Goal: Task Accomplishment & Management: Use online tool/utility

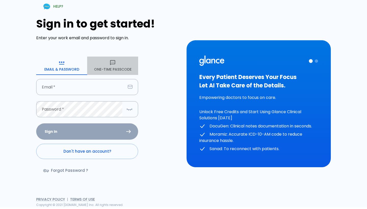
click at [125, 67] on button "One-Time Passcode" at bounding box center [112, 66] width 51 height 18
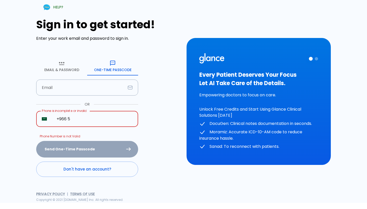
type input "+966 5"
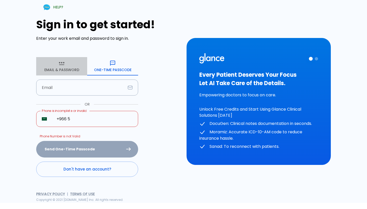
click at [69, 67] on button "Email & Password" at bounding box center [61, 66] width 51 height 18
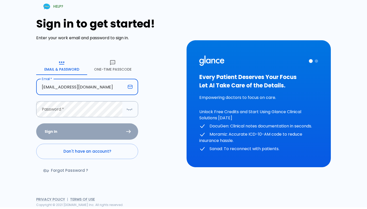
type input "[EMAIL_ADDRESS][DOMAIN_NAME]"
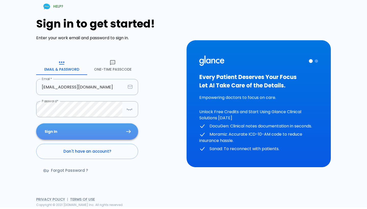
click at [74, 128] on button "Sign In" at bounding box center [87, 131] width 102 height 17
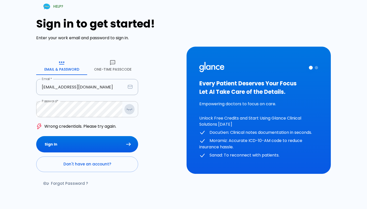
click at [132, 109] on icon "button" at bounding box center [132, 109] width 1 height 1
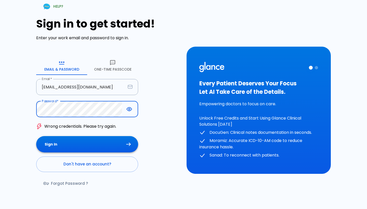
click at [80, 138] on button "Sign In" at bounding box center [87, 144] width 102 height 17
click at [0, 107] on div "HELP? Sign in to get started! Enter your work email and password to sign in. Em…" at bounding box center [180, 107] width 361 height 227
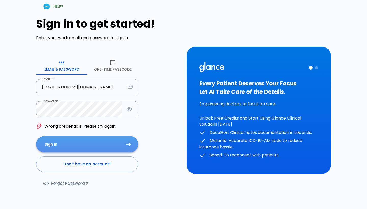
click at [68, 142] on button "Sign In" at bounding box center [87, 144] width 102 height 17
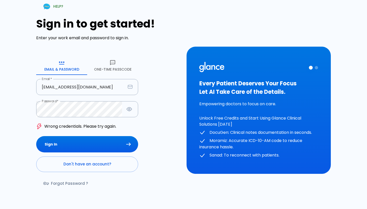
click at [108, 67] on button "One-Time Passcode" at bounding box center [112, 66] width 51 height 18
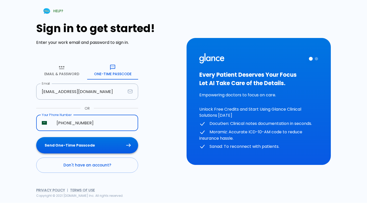
type input "[PHONE_NUMBER]"
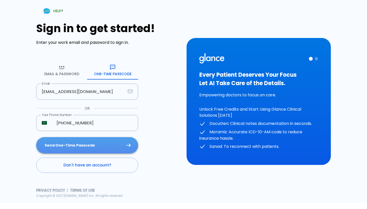
click at [80, 152] on button "Send One-Time Passcode" at bounding box center [87, 145] width 102 height 17
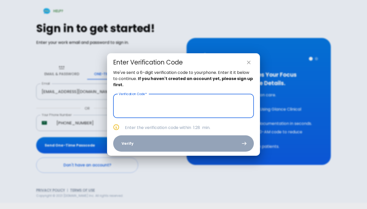
click at [168, 99] on input "text" at bounding box center [183, 106] width 141 height 24
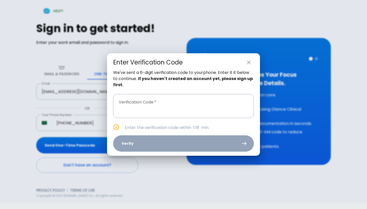
click at [174, 71] on p "We've sent a 6-digit verification code to your phone . Enter it it below to con…" at bounding box center [183, 79] width 141 height 18
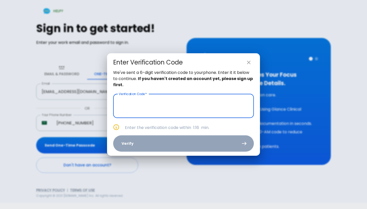
click at [160, 107] on input "text" at bounding box center [183, 106] width 141 height 24
type input "_ _ _ _ _ _"
click at [248, 63] on icon "close" at bounding box center [249, 63] width 4 height 4
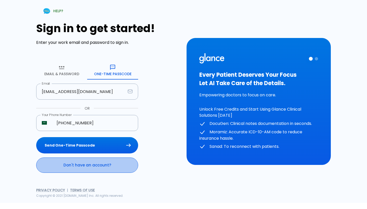
click at [75, 170] on link "Don't have an account?" at bounding box center [87, 165] width 102 height 15
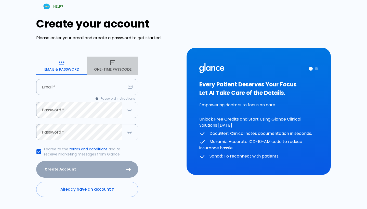
click at [98, 67] on button "One-Time Passcode" at bounding box center [112, 66] width 51 height 18
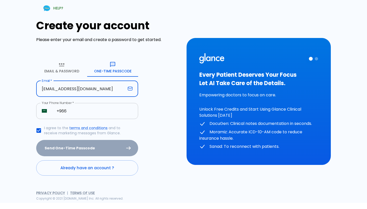
type input "[EMAIL_ADDRESS][DOMAIN_NAME]"
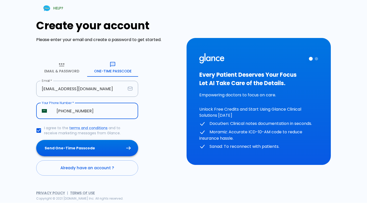
type input "[PHONE_NUMBER]"
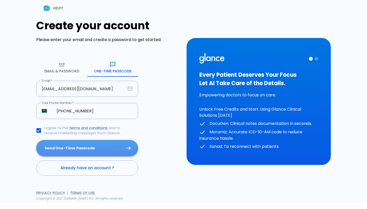
click at [102, 148] on button "Send One-Time Passcode" at bounding box center [87, 148] width 102 height 17
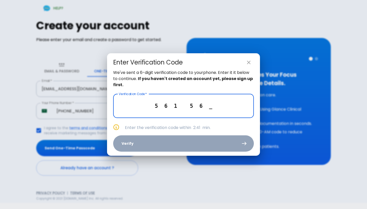
type input "5 6 1 5 6 4"
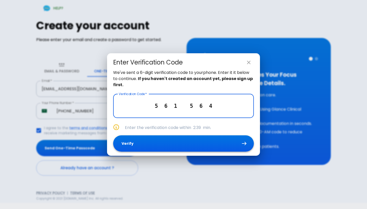
click at [147, 142] on button "Verify" at bounding box center [183, 143] width 141 height 17
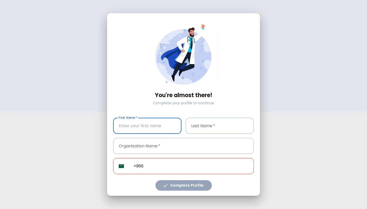
type input "[PHONE_NUMBER]"
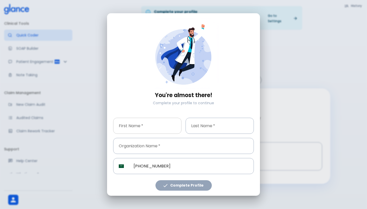
click at [148, 129] on input "text" at bounding box center [147, 126] width 68 height 16
type input "lubna"
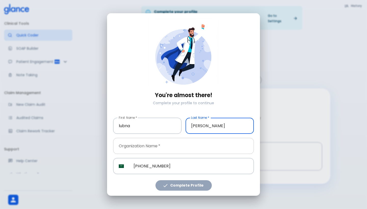
type input "[PERSON_NAME]"
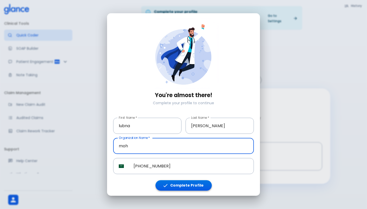
type input "moh"
click at [199, 186] on button "Complete Profile" at bounding box center [184, 185] width 56 height 10
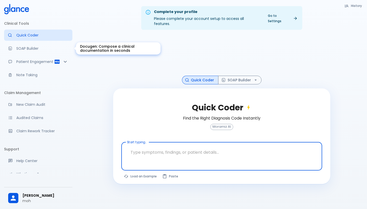
click at [35, 48] on p "SOAP Builder" at bounding box center [42, 48] width 52 height 5
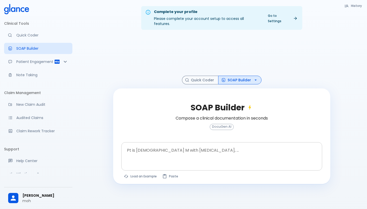
click at [188, 147] on textarea at bounding box center [222, 152] width 194 height 16
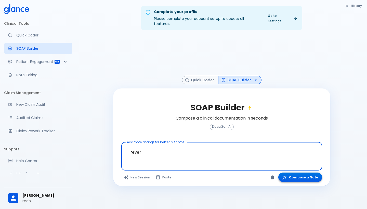
type textarea "fever"
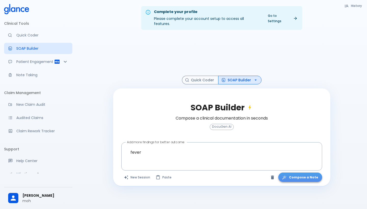
click at [305, 173] on button "Compose a Note" at bounding box center [301, 177] width 44 height 9
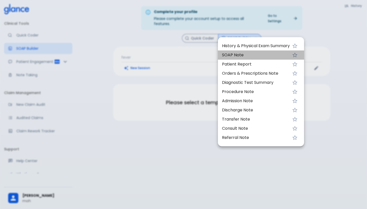
click at [253, 54] on span "SOAP Note" at bounding box center [256, 55] width 68 height 6
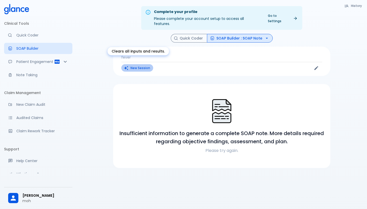
click at [139, 65] on button "New Session" at bounding box center [137, 67] width 32 height 7
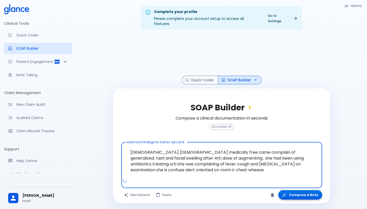
type textarea "[DEMOGRAPHIC_DATA] [DEMOGRAPHIC_DATA] medically free came complain of generaliz…"
click at [304, 190] on button "Compose a Note" at bounding box center [301, 194] width 44 height 9
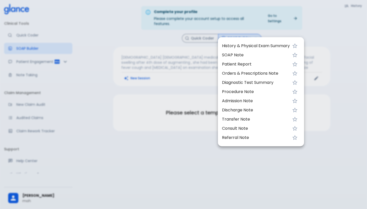
click at [247, 52] on span "SOAP Note" at bounding box center [256, 55] width 68 height 6
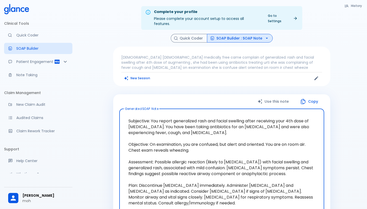
click at [255, 35] on button "SOAP Builder : SOAP Note" at bounding box center [240, 38] width 66 height 9
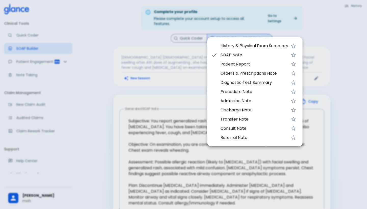
click at [235, 100] on span "Admission Note" at bounding box center [255, 101] width 68 height 6
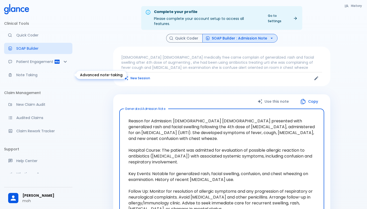
click at [33, 77] on p "Note Taking" at bounding box center [42, 74] width 52 height 5
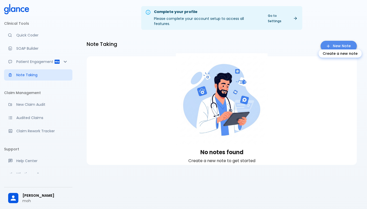
click at [328, 44] on icon "Create a new note" at bounding box center [328, 46] width 5 height 5
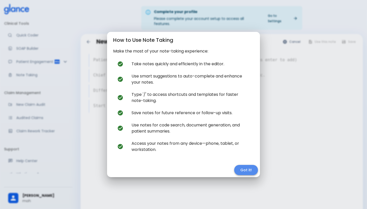
click at [246, 170] on button "Got it!" at bounding box center [246, 170] width 24 height 10
